Goal: Information Seeking & Learning: Learn about a topic

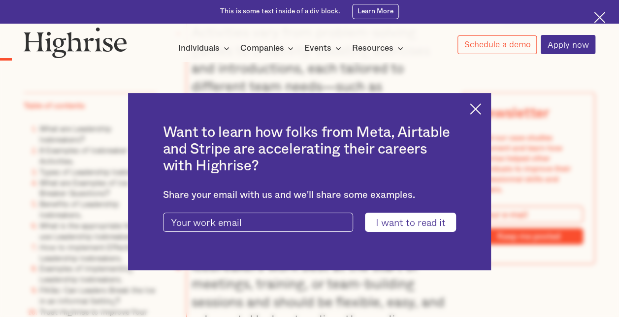
scroll to position [1034, 0]
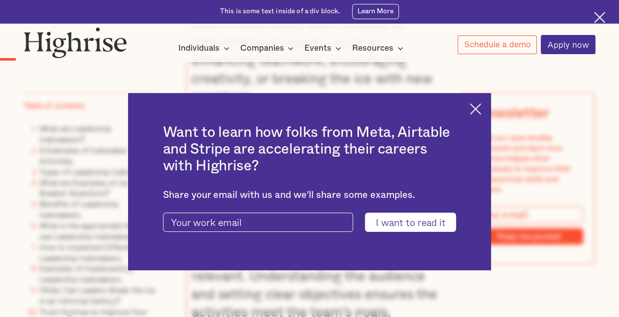
click at [481, 104] on img at bounding box center [475, 108] width 11 height 11
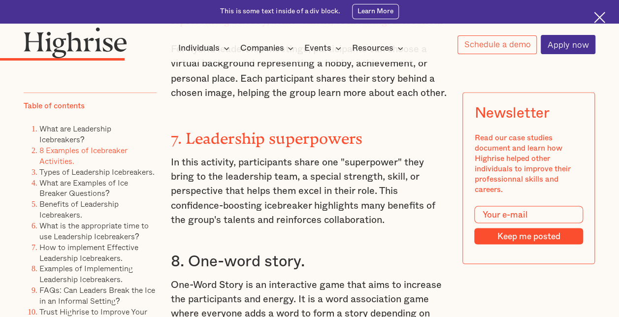
scroll to position [2709, 0]
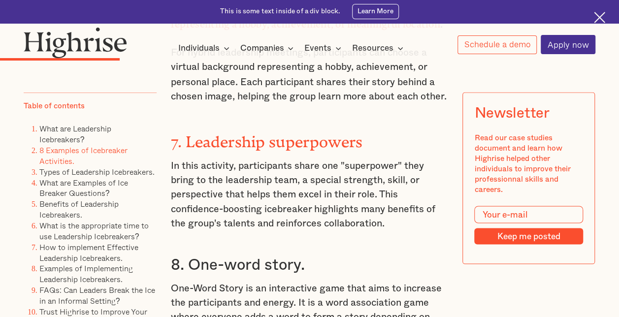
click at [314, 132] on strong "7. Leadership superpowers" at bounding box center [267, 137] width 192 height 10
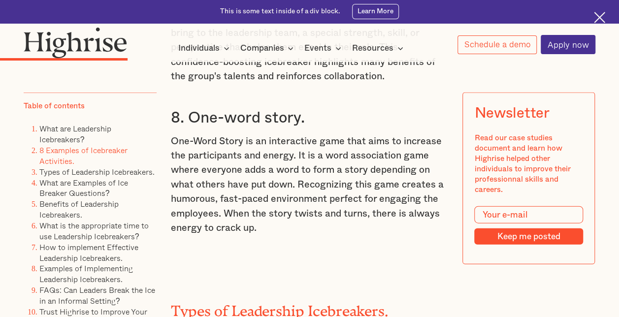
scroll to position [2856, 0]
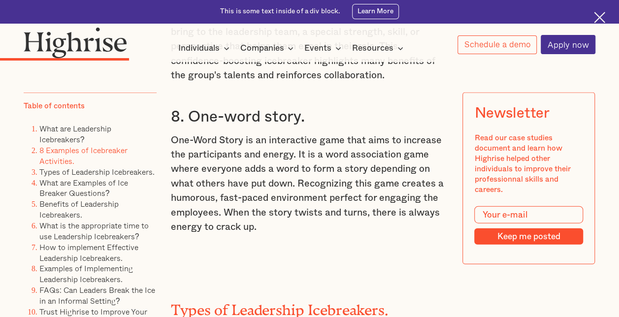
click at [98, 187] on li "What are Examples of Ice Breaker Questions?" at bounding box center [97, 188] width 117 height 22
click at [99, 184] on link "What are Examples of Ice Breaker Questions?" at bounding box center [83, 187] width 89 height 23
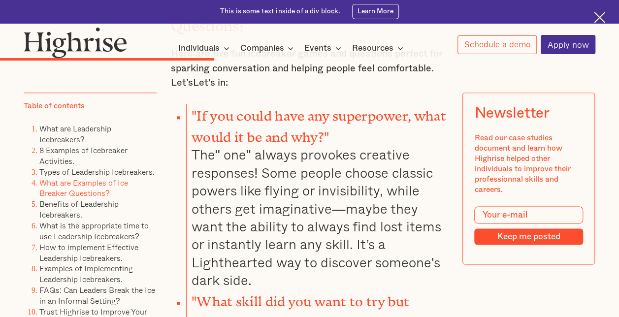
scroll to position [4209, 0]
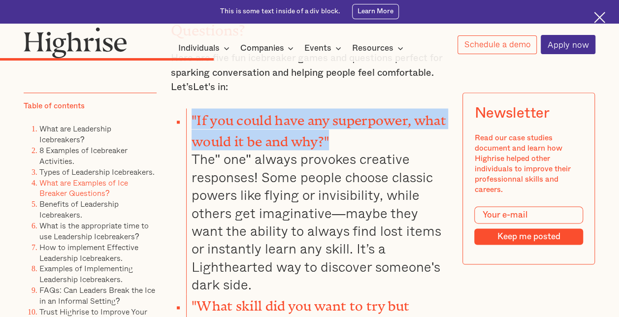
drag, startPoint x: 190, startPoint y: 82, endPoint x: 422, endPoint y: 95, distance: 231.8
click at [422, 108] on li ""If you could have any superpower, what would it be and why?" The" one" always …" at bounding box center [317, 201] width 262 height 186
drag, startPoint x: 422, startPoint y: 95, endPoint x: 374, endPoint y: 84, distance: 48.4
copy strong ""If you could have any superpower, what would it be and why?""
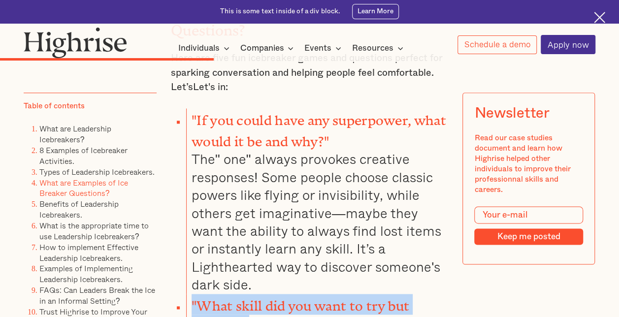
drag, startPoint x: 248, startPoint y: 285, endPoint x: 183, endPoint y: 272, distance: 66.3
drag, startPoint x: 183, startPoint y: 272, endPoint x: 209, endPoint y: 270, distance: 25.7
copy strong ""What skill did you want to try but haven't?""
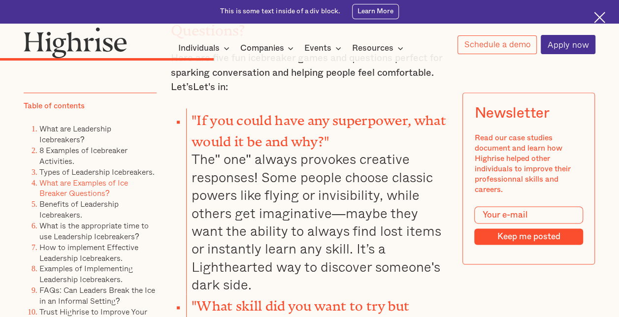
click at [420, 250] on li ""If you could have any superpower, what would it be and why?" The" one" always …" at bounding box center [317, 201] width 262 height 186
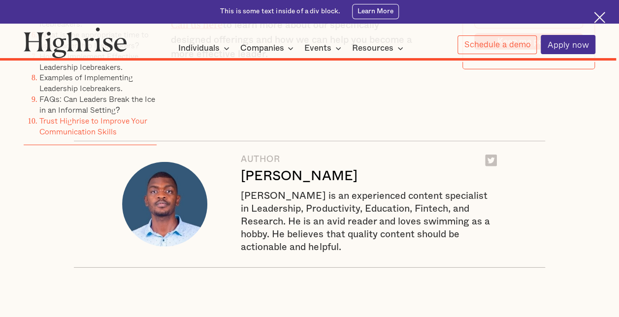
scroll to position [10661, 0]
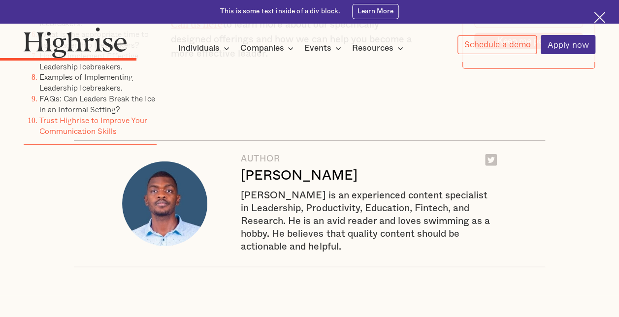
scroll to position [2856, 0]
